Goal: Transaction & Acquisition: Purchase product/service

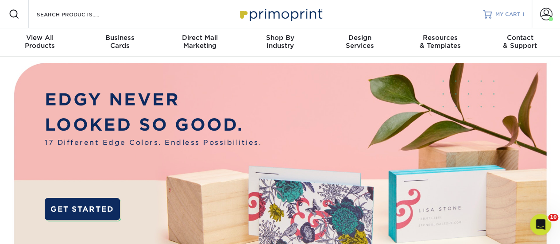
click at [503, 11] on span "MY CART" at bounding box center [507, 15] width 25 height 8
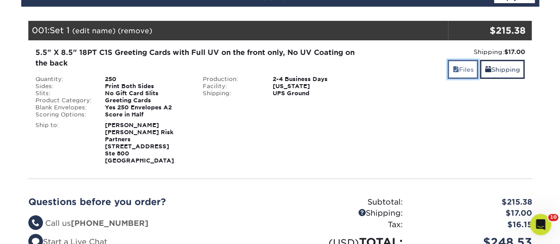
click at [460, 61] on link "Files" at bounding box center [463, 69] width 31 height 19
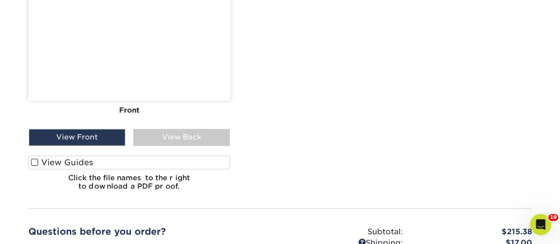
scroll to position [514, 0]
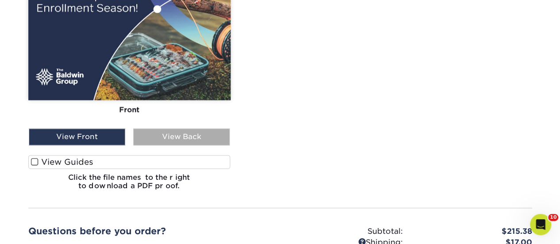
click at [187, 131] on div "View Back" at bounding box center [181, 136] width 97 height 17
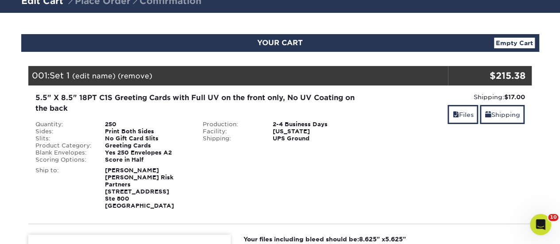
scroll to position [54, 0]
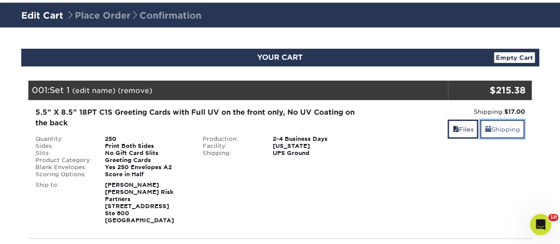
click at [499, 127] on link "Shipping" at bounding box center [502, 129] width 45 height 19
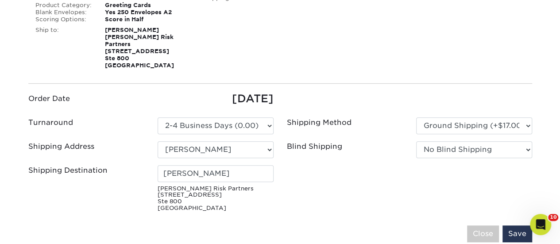
scroll to position [213, 0]
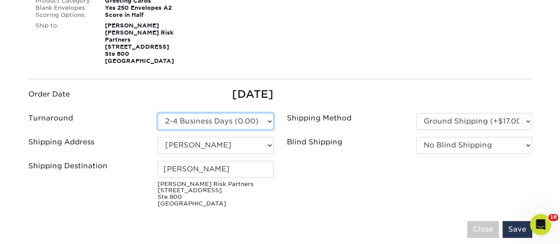
click at [255, 114] on select "Please Select 2-4 Business Days (0.00)" at bounding box center [216, 121] width 116 height 17
click at [309, 88] on ul "Order Date [DATE] Turnaround Please Select Select One" at bounding box center [280, 148] width 517 height 124
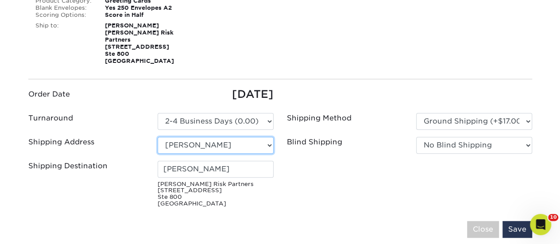
click at [257, 137] on select "Select One [PERSON_NAME] [PERSON_NAME] AAA Fairmont [PERSON_NAME] [PERSON_NAME]…" at bounding box center [216, 145] width 116 height 17
click at [234, 137] on select "Select One [PERSON_NAME] [PERSON_NAME] AAA Fairmont [PERSON_NAME] [PERSON_NAME]…" at bounding box center [216, 145] width 116 height 17
select select "123477"
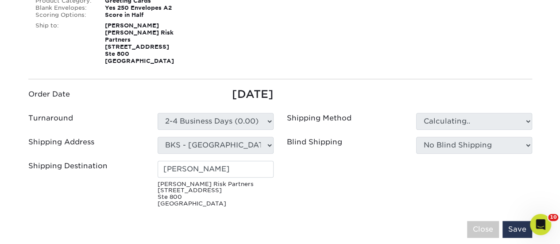
click at [239, 170] on div "[PERSON_NAME] Risk Partners [STREET_ADDRESS]" at bounding box center [215, 184] width 129 height 46
click at [230, 166] on input "[PERSON_NAME]" at bounding box center [216, 169] width 116 height 17
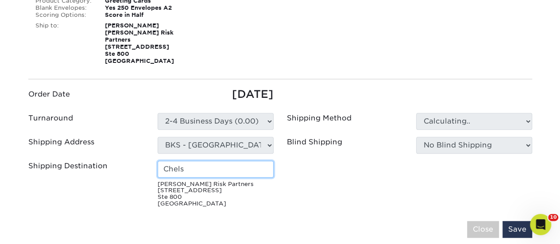
type input "[PERSON_NAME]"
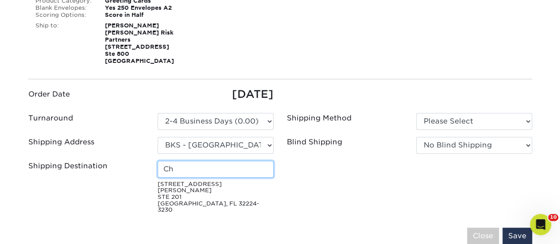
type input "[PERSON_NAME]"
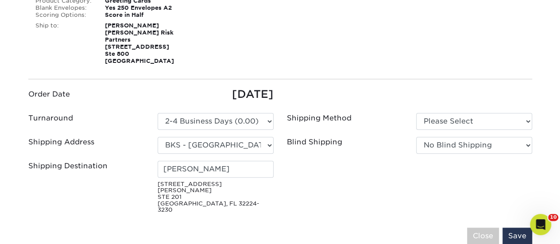
click at [247, 199] on fieldset "Order Date [DATE] Turnaround Please Select 2-4 Business Days (0.00) AHI" at bounding box center [280, 170] width 504 height 169
click at [457, 119] on select "Please Select Ground Shipping (+$17.00) 3 Day Shipping Service (+$22.94)" at bounding box center [474, 121] width 116 height 17
select select "03"
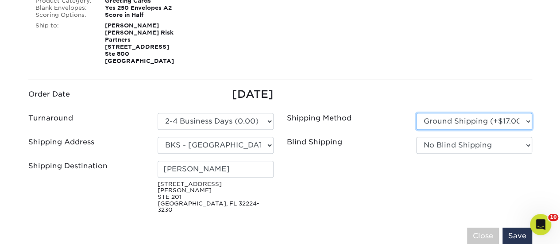
click at [416, 113] on select "Please Select Ground Shipping (+$17.00) 3 Day Shipping Service (+$22.94)" at bounding box center [474, 121] width 116 height 17
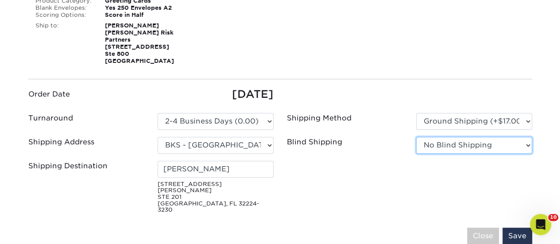
click at [454, 137] on select "No Blind Shipping [PERSON_NAME] [PERSON_NAME] AAA Fairmont [PERSON_NAME] [PERSO…" at bounding box center [474, 145] width 116 height 17
click at [373, 205] on fieldset "Order Date [DATE] Turnaround Please Select 2-4 Business Days (0.00) AHI" at bounding box center [280, 170] width 504 height 169
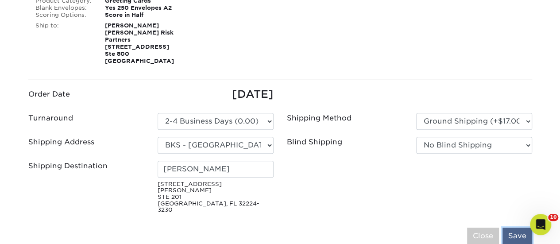
click at [517, 228] on input "Save" at bounding box center [517, 236] width 30 height 17
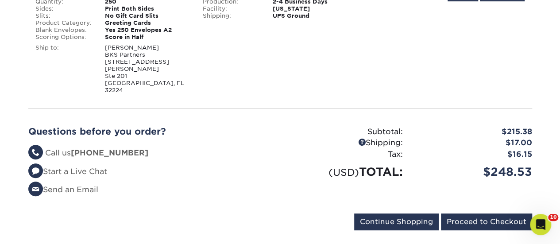
scroll to position [231, 0]
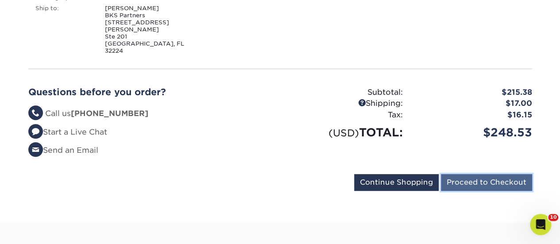
click at [461, 174] on input "Proceed to Checkout" at bounding box center [486, 182] width 91 height 17
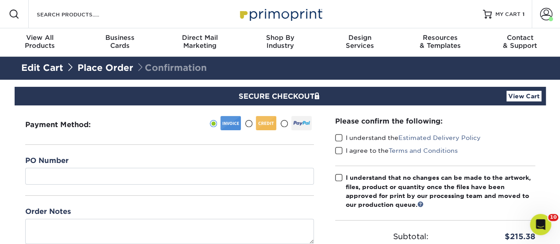
click at [248, 122] on span at bounding box center [249, 124] width 8 height 8
click at [0, 0] on input "radio" at bounding box center [0, 0] width 0 height 0
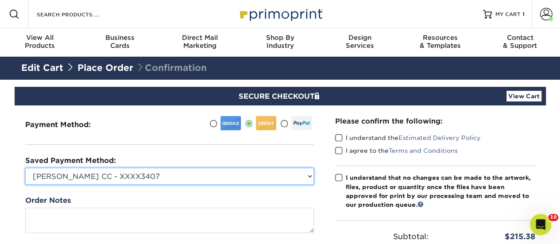
click at [183, 181] on select "Rachel Carr CC - XXXX3407 Rachel DeAngelo CC - BKS & BRP Purchases - XXXX1914 T…" at bounding box center [169, 176] width 289 height 17
click at [25, 168] on select "Rachel Carr CC - XXXX3407 Rachel DeAngelo CC - BKS & BRP Purchases - XXXX1914 T…" at bounding box center [169, 176] width 289 height 17
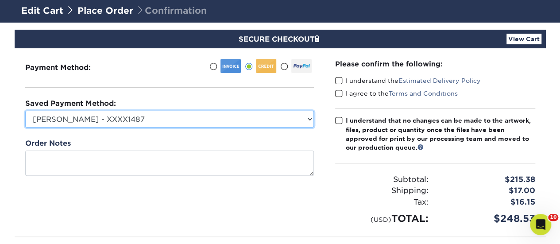
scroll to position [57, 0]
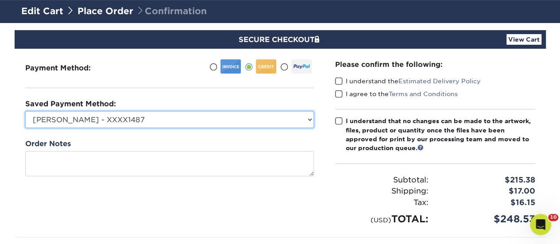
click at [290, 120] on select "Rachel Carr CC - XXXX3407 Rachel DeAngelo CC - BKS & BRP Purchases - XXXX1914 T…" at bounding box center [169, 119] width 289 height 17
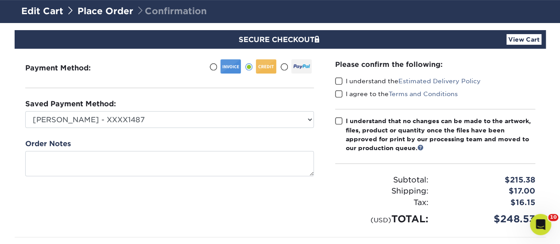
click at [221, 182] on div "Payment Method:" at bounding box center [170, 143] width 310 height 188
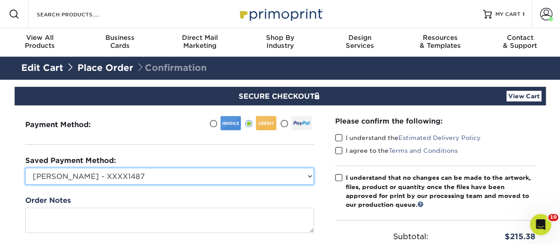
click at [202, 181] on select "Rachel Carr CC - XXXX3407 Rachel DeAngelo CC - BKS & BRP Purchases - XXXX1914 T…" at bounding box center [169, 176] width 289 height 17
select select "75034"
click at [25, 168] on select "Rachel Carr CC - XXXX3407 Rachel DeAngelo CC - BKS & BRP Purchases - XXXX1914 T…" at bounding box center [169, 176] width 289 height 17
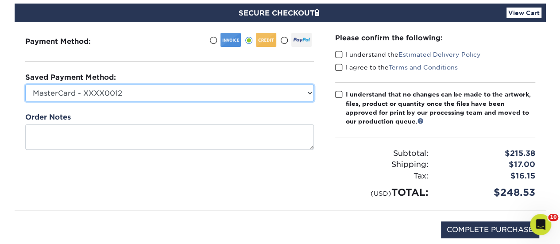
scroll to position [95, 0]
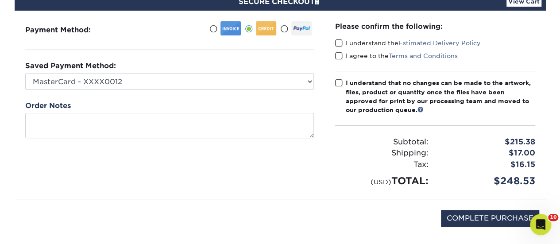
click at [340, 41] on span at bounding box center [339, 43] width 8 height 8
click at [0, 0] on input "I understand the Estimated Delivery Policy" at bounding box center [0, 0] width 0 height 0
click at [340, 55] on span at bounding box center [339, 56] width 8 height 8
click at [0, 0] on input "I agree to the Terms and Conditions" at bounding box center [0, 0] width 0 height 0
click at [340, 83] on span at bounding box center [339, 83] width 8 height 8
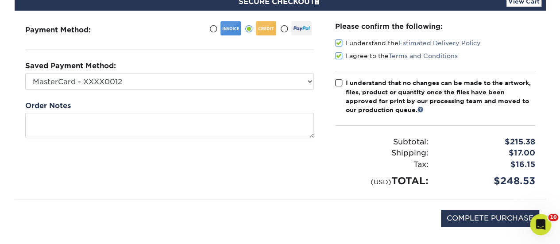
click at [0, 0] on input "I understand that no changes can be made to the artwork, files, product or quan…" at bounding box center [0, 0] width 0 height 0
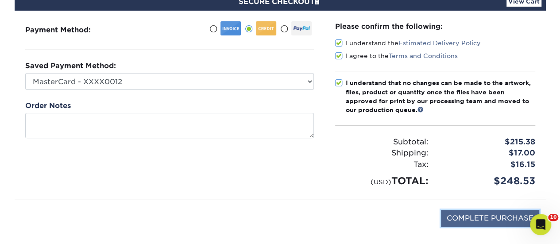
click at [470, 216] on input "COMPLETE PURCHASE" at bounding box center [490, 218] width 98 height 17
type input "PROCESSING, PLEASE WAIT..."
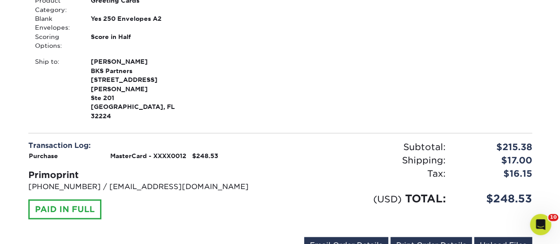
scroll to position [359, 0]
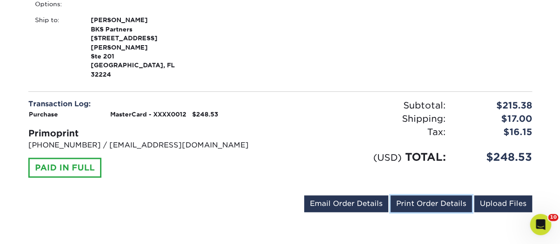
drag, startPoint x: 417, startPoint y: 183, endPoint x: 441, endPoint y: 227, distance: 50.7
click at [417, 195] on link "Print Order Details" at bounding box center [430, 203] width 81 height 17
